Goal: Task Accomplishment & Management: Manage account settings

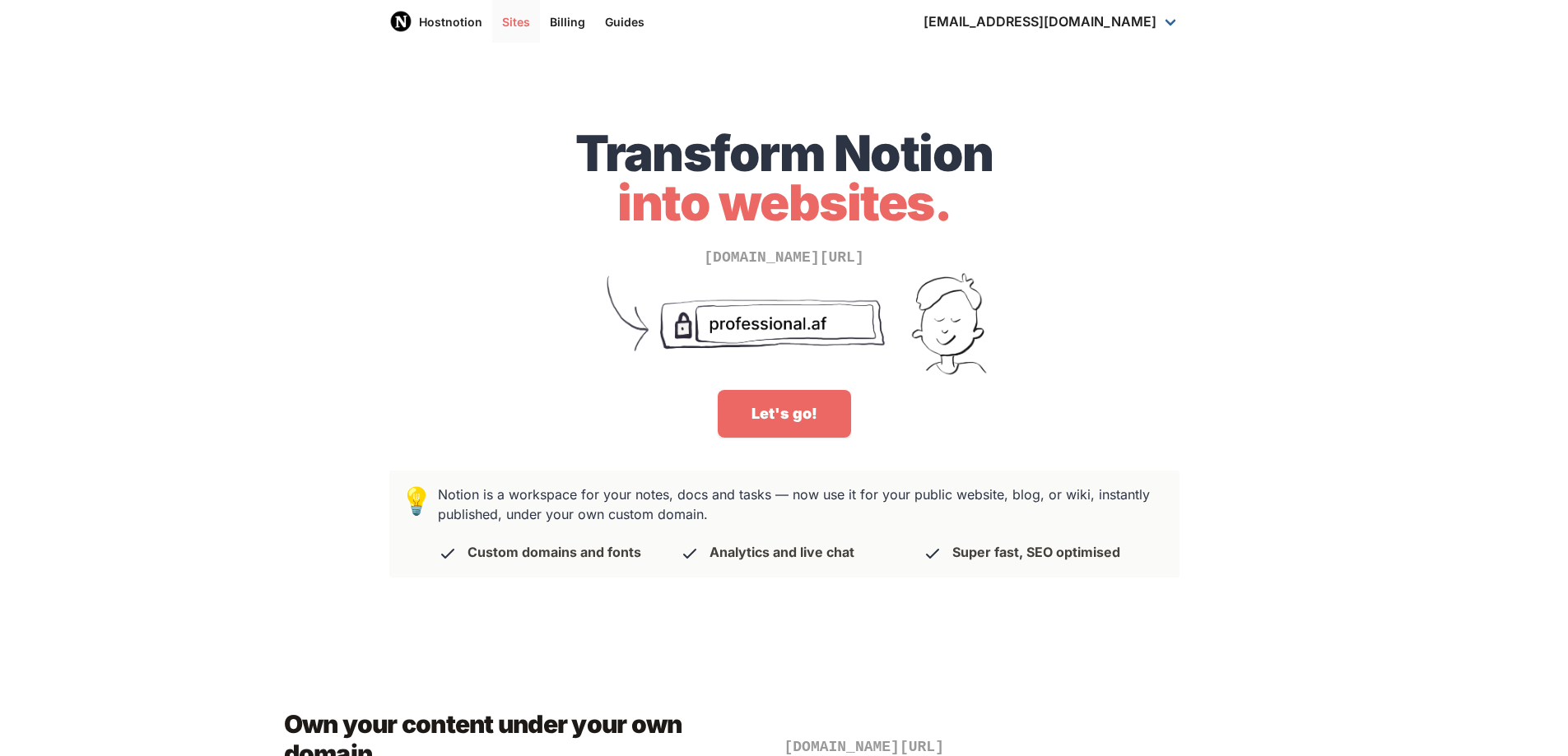
click at [504, 18] on link "Sites" at bounding box center [516, 21] width 48 height 43
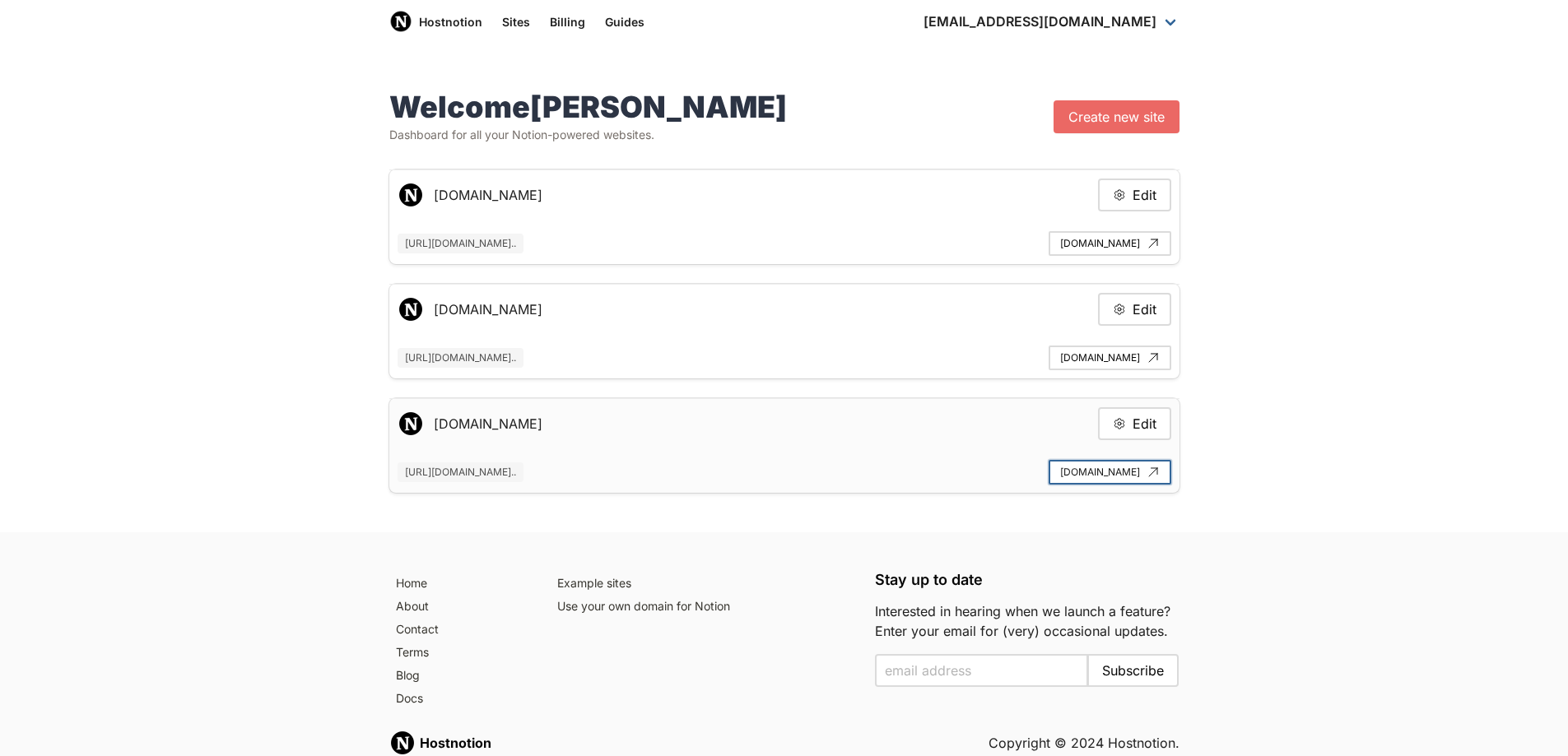
click at [1093, 469] on link "[DOMAIN_NAME]" at bounding box center [1110, 472] width 123 height 24
click at [1138, 199] on button "Edit" at bounding box center [1134, 195] width 73 height 33
type input "[DOMAIN_NAME]"
type input "[URL][DOMAIN_NAME]"
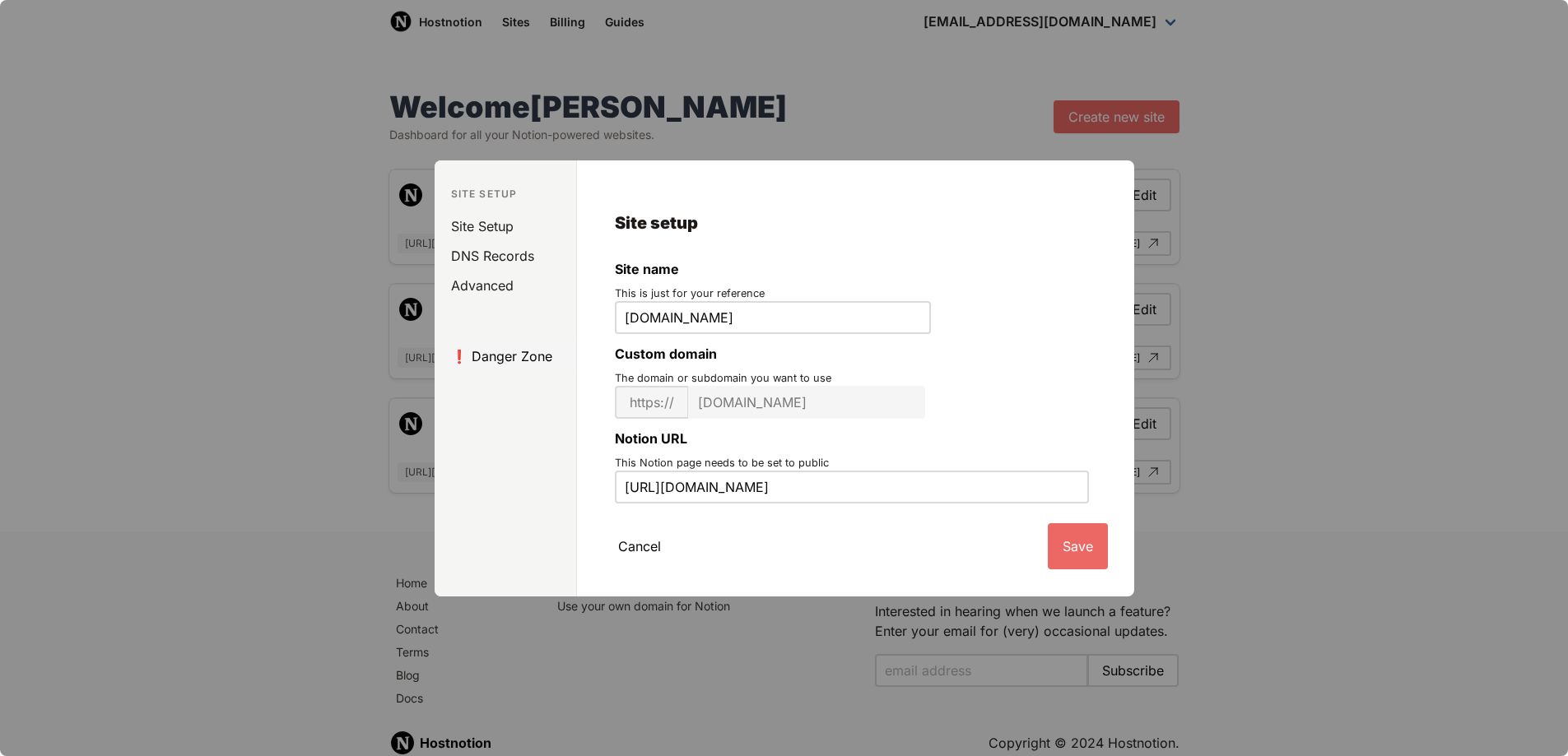
click at [514, 349] on link "❗️ Danger Zone" at bounding box center [508, 356] width 135 height 30
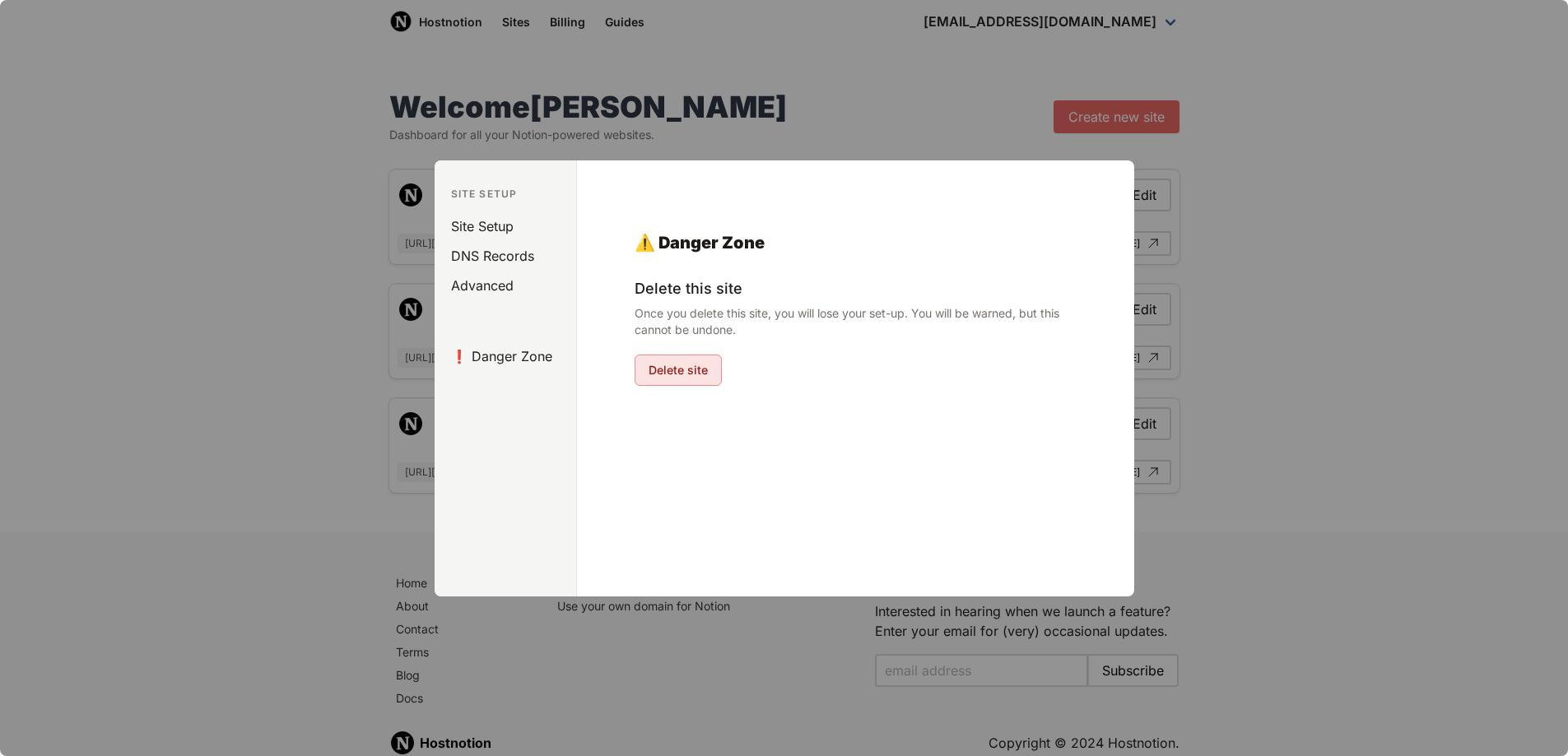
click at [702, 371] on button "Delete site" at bounding box center [678, 370] width 87 height 31
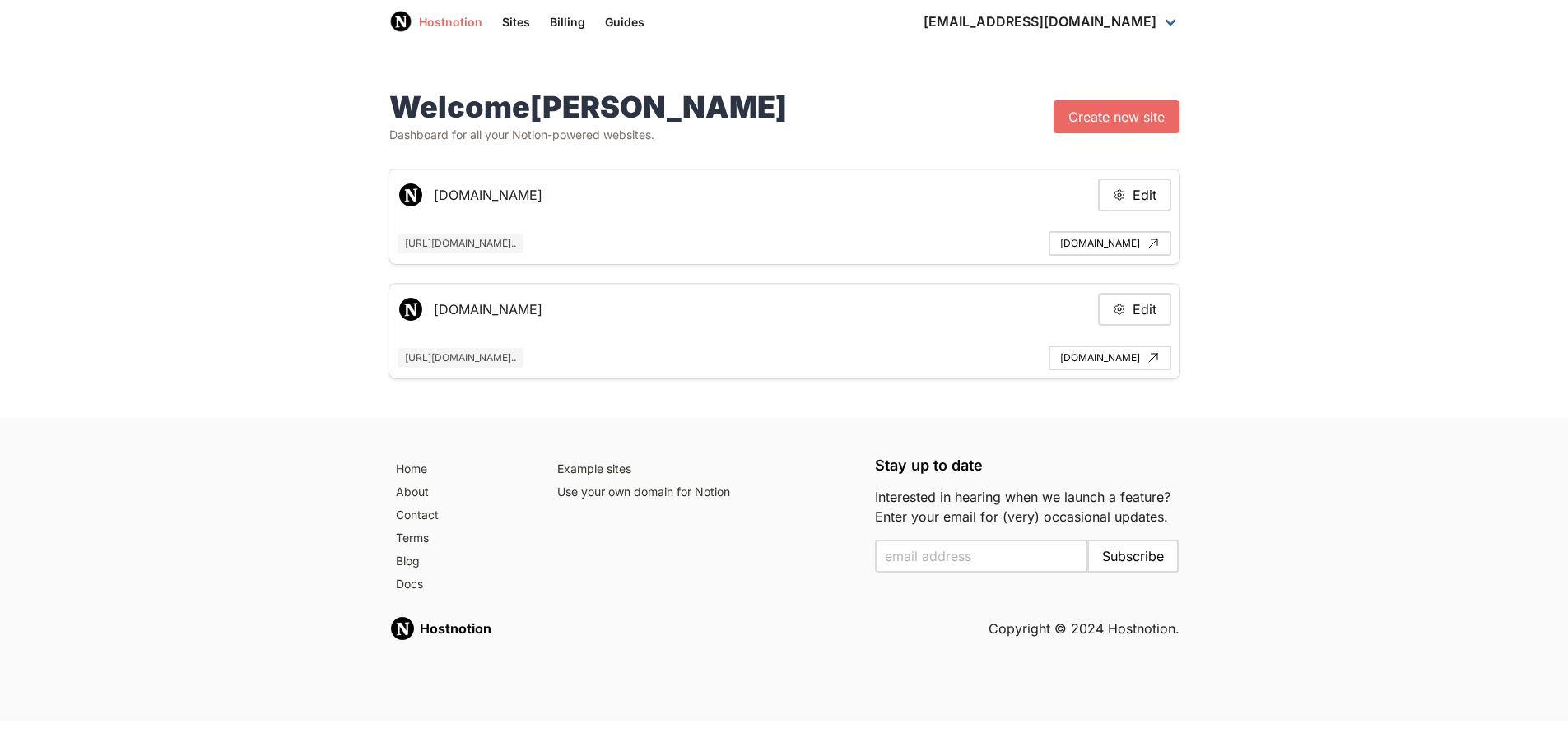
click at [479, 28] on link "Hostnotion" at bounding box center [436, 21] width 112 height 43
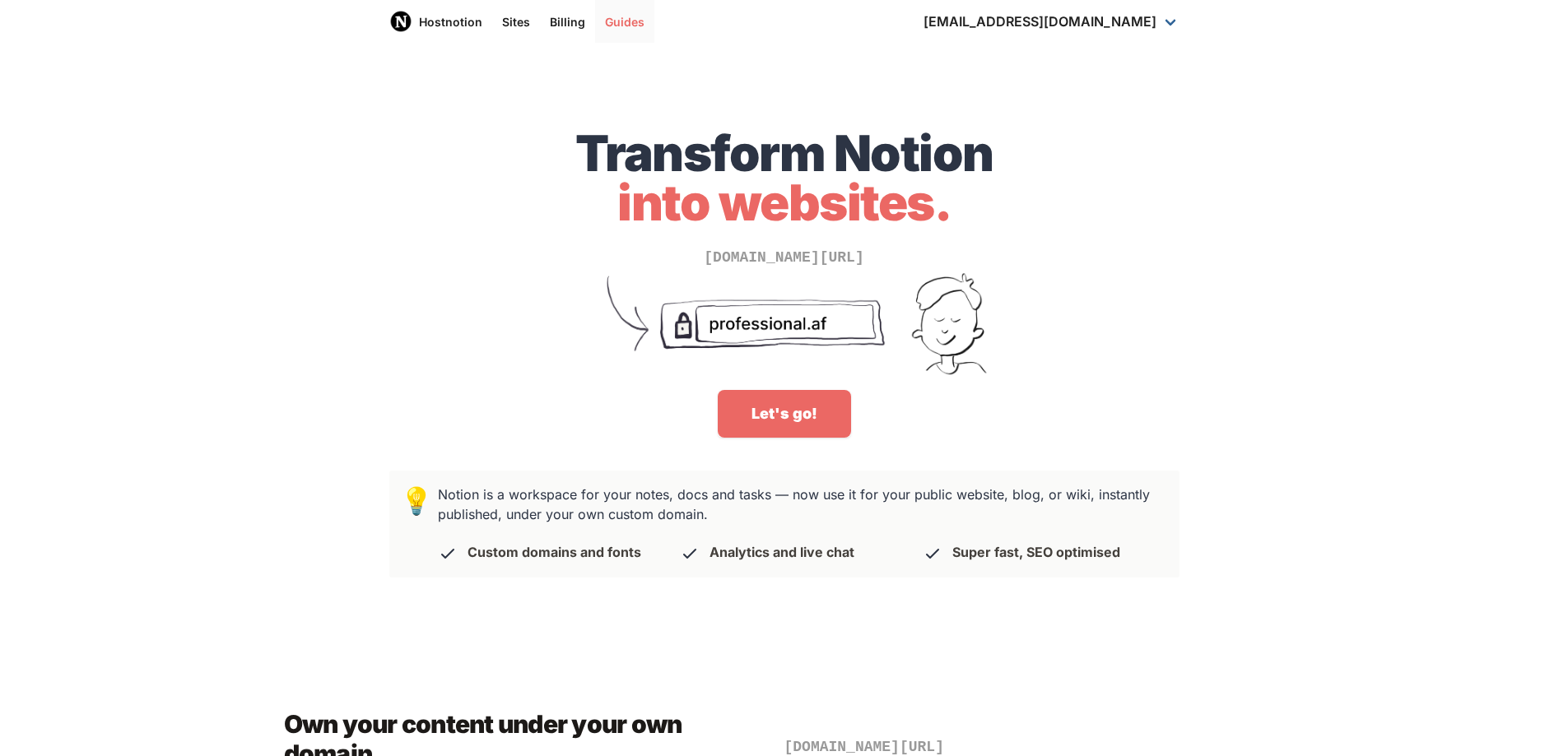
click at [618, 16] on link "Guides" at bounding box center [625, 21] width 59 height 43
click at [1078, 33] on link "[EMAIL_ADDRESS][DOMAIN_NAME]" at bounding box center [1051, 21] width 276 height 43
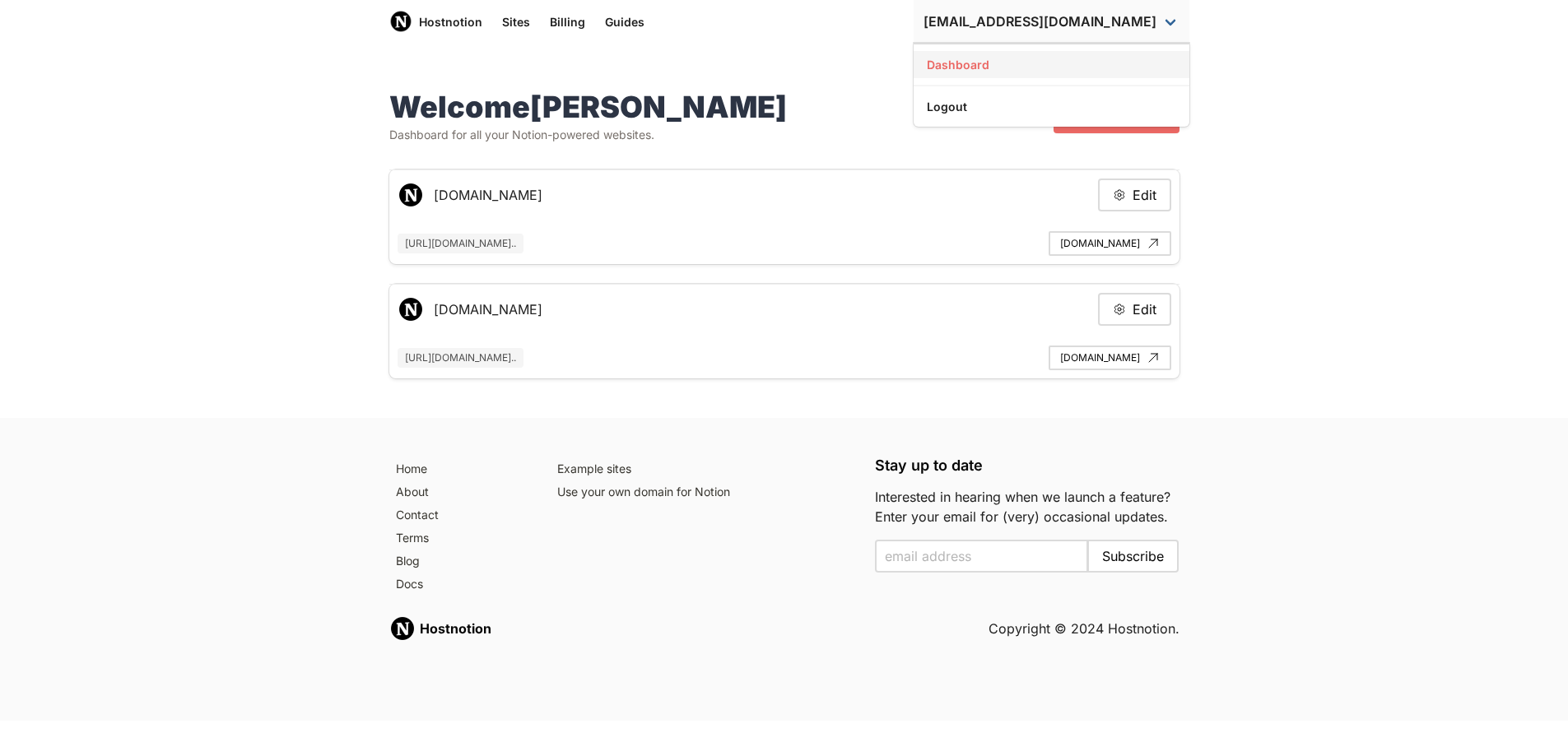
click at [1072, 71] on link "Dashboard" at bounding box center [1051, 64] width 276 height 27
click at [776, 111] on div "Welcome Marco Dashboard for all your Notion-powered websites. Create new site" at bounding box center [778, 111] width 803 height 66
